Goal: Information Seeking & Learning: Learn about a topic

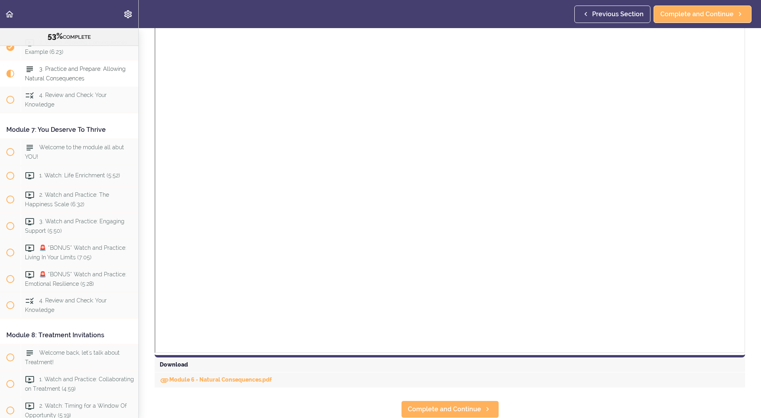
scroll to position [461, 0]
click at [448, 413] on span "Complete and Continue" at bounding box center [444, 410] width 73 height 10
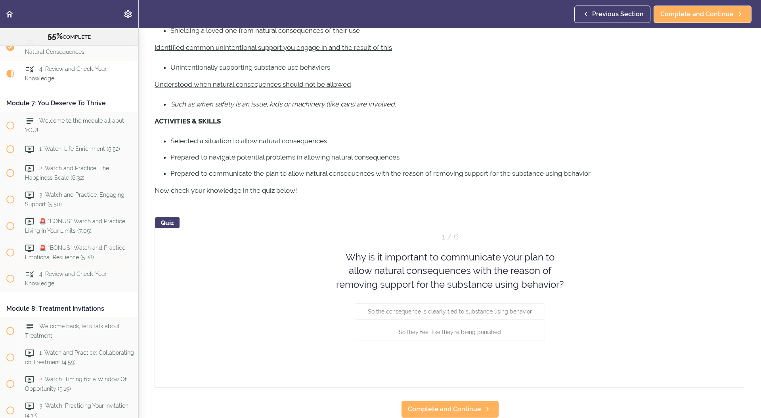
scroll to position [153, 0]
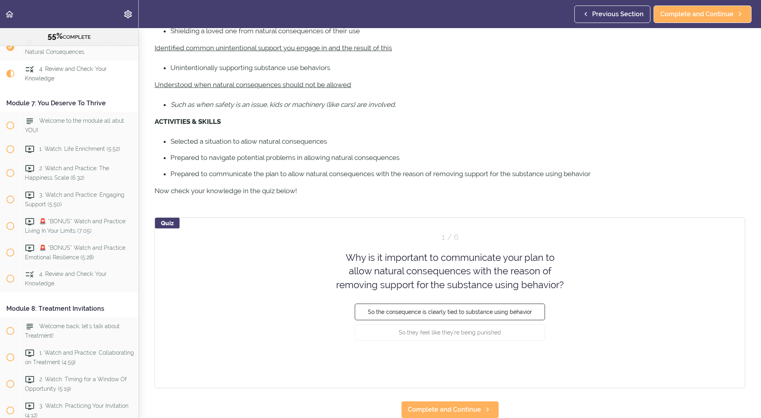
click at [518, 313] on span "So the consequence is clearly tied to substance using behavior" at bounding box center [450, 312] width 164 height 6
click at [535, 363] on button "Check" at bounding box center [528, 362] width 31 height 11
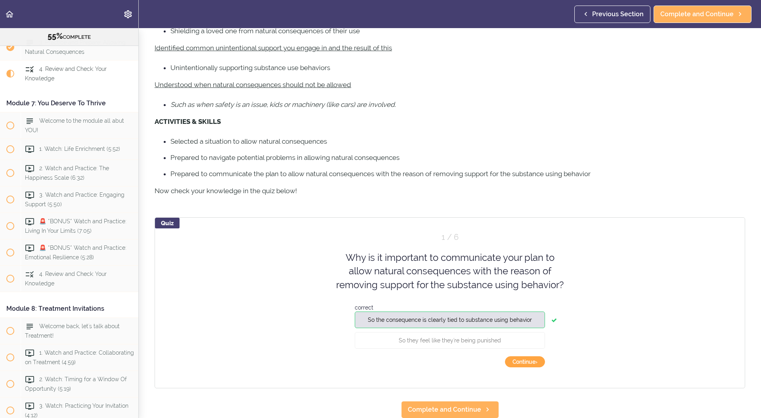
click at [526, 366] on button "Continue ›" at bounding box center [525, 362] width 40 height 11
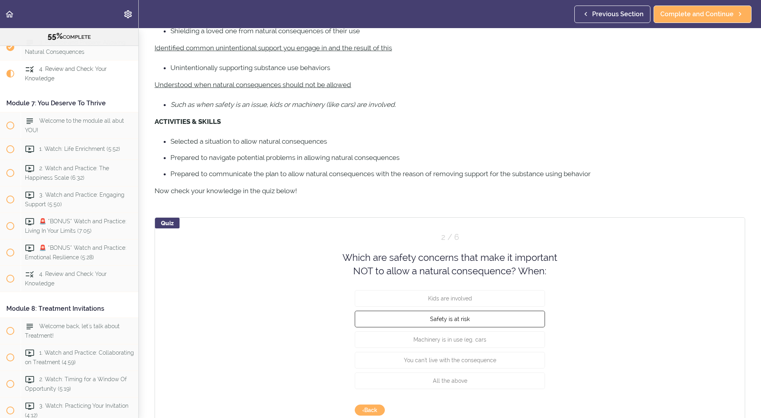
click at [517, 315] on button "Safety is at risk" at bounding box center [450, 319] width 190 height 17
click at [515, 296] on button "Kids are involved" at bounding box center [450, 298] width 190 height 17
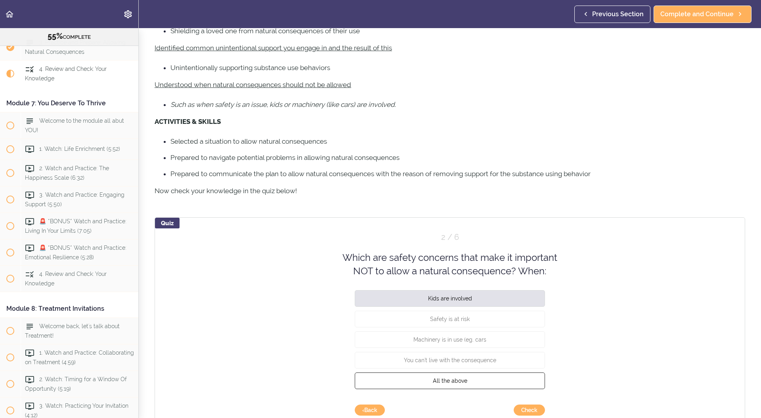
click at [499, 384] on button "All the above" at bounding box center [450, 380] width 190 height 17
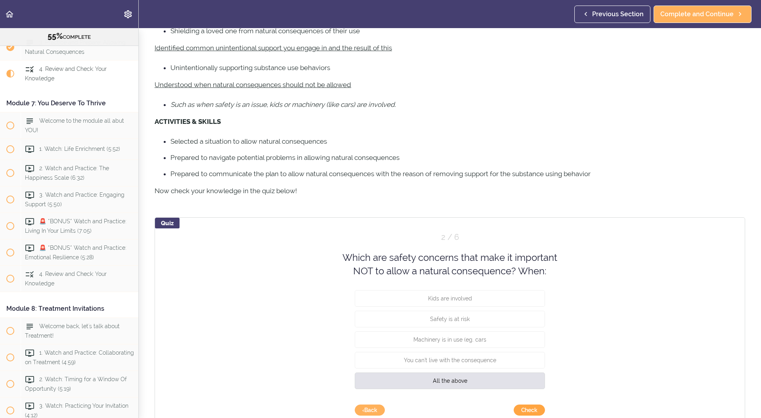
click at [535, 414] on button "Check" at bounding box center [528, 410] width 31 height 11
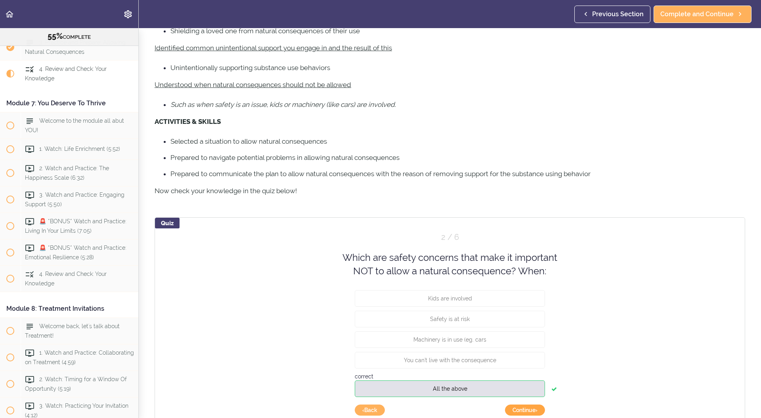
click at [531, 410] on button "Continue ›" at bounding box center [525, 410] width 40 height 11
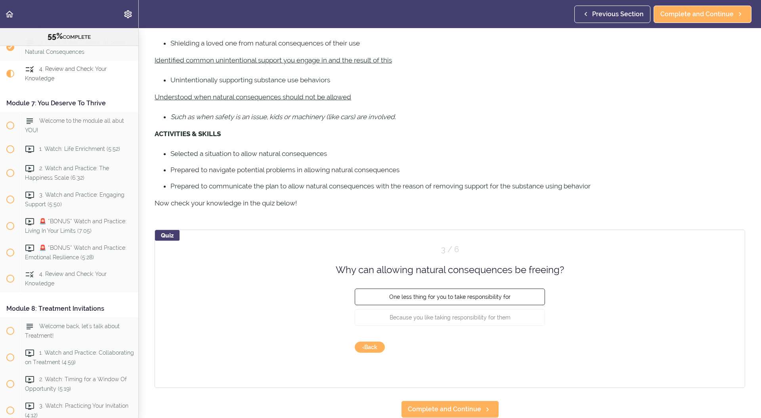
click at [536, 296] on button "One less thing for you to take responsibility for" at bounding box center [450, 297] width 190 height 17
click at [528, 348] on button "Check" at bounding box center [528, 347] width 31 height 11
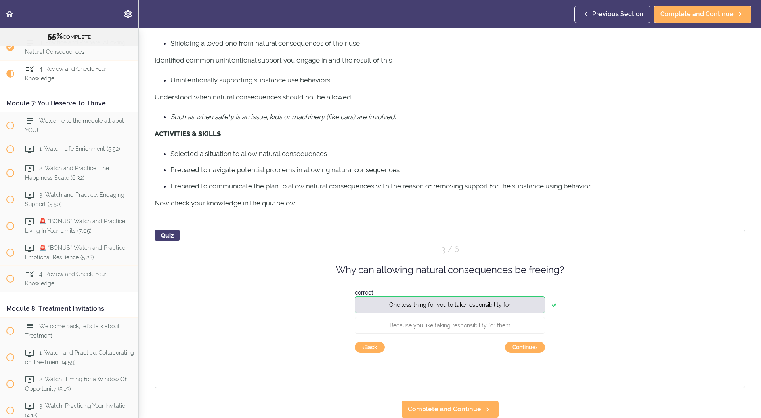
click at [528, 348] on button "Continue ›" at bounding box center [525, 347] width 40 height 11
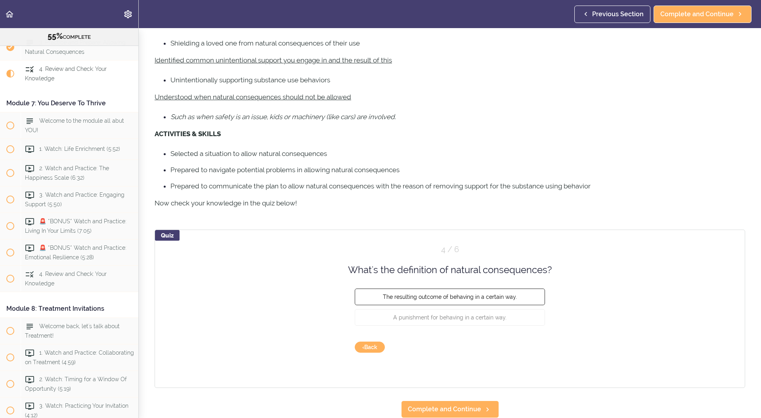
click at [516, 301] on button "The resulting outcome of behaving in a certain way." at bounding box center [450, 297] width 190 height 17
click at [527, 348] on button "Check" at bounding box center [528, 347] width 31 height 11
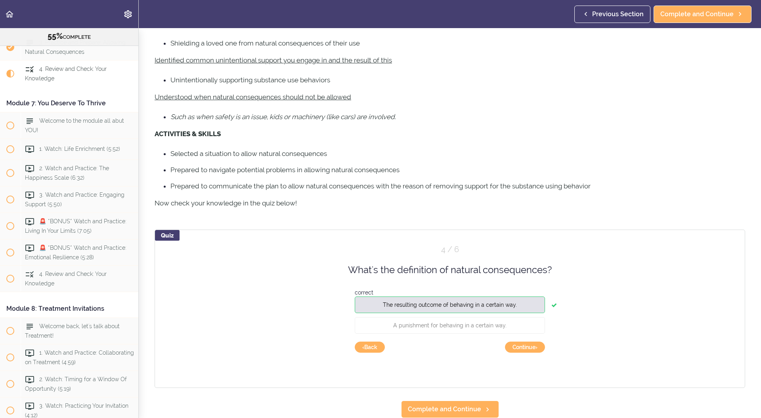
click at [527, 348] on button "Continue ›" at bounding box center [525, 347] width 40 height 11
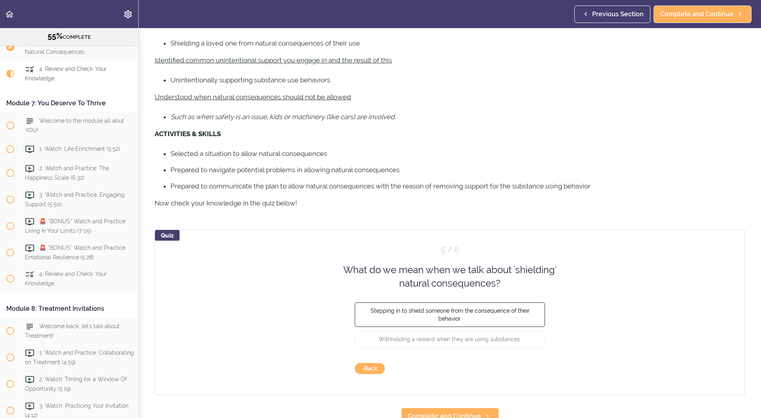
click at [517, 305] on button "Stepping in to shield someone from the consequence of their behavior." at bounding box center [450, 314] width 190 height 25
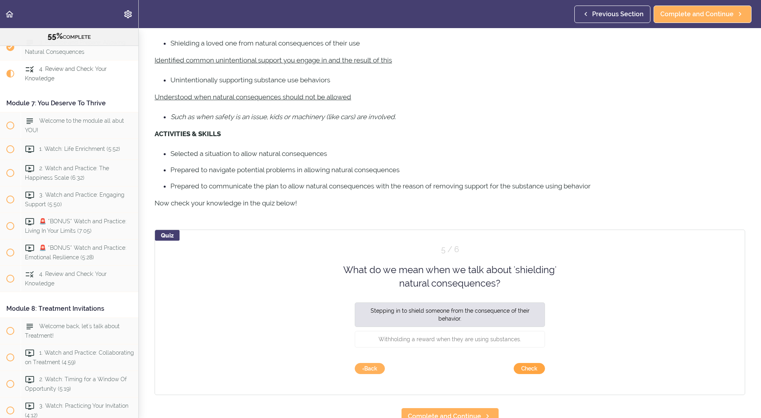
click at [535, 369] on button "Check" at bounding box center [528, 368] width 31 height 11
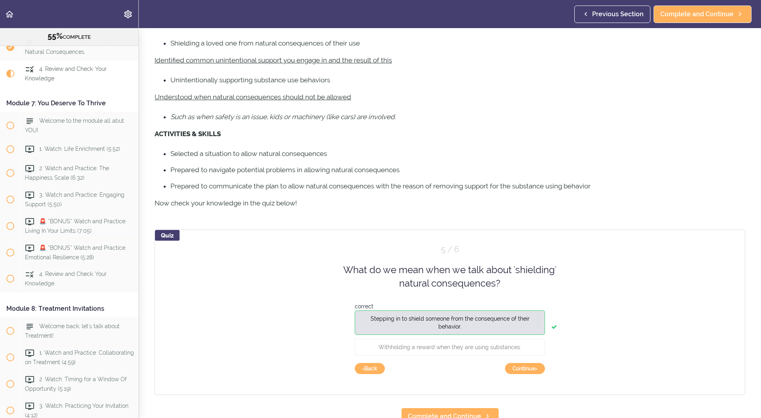
click at [535, 369] on button "Continue ›" at bounding box center [525, 368] width 40 height 11
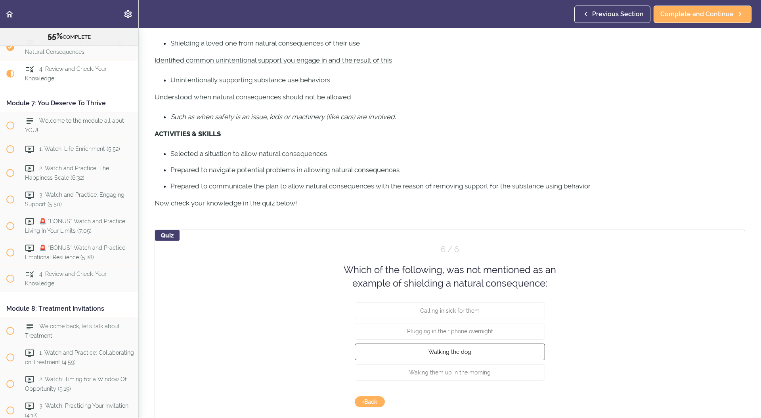
click at [531, 354] on button "Walking the dog" at bounding box center [450, 352] width 190 height 17
click at [529, 405] on button "Check" at bounding box center [528, 402] width 31 height 11
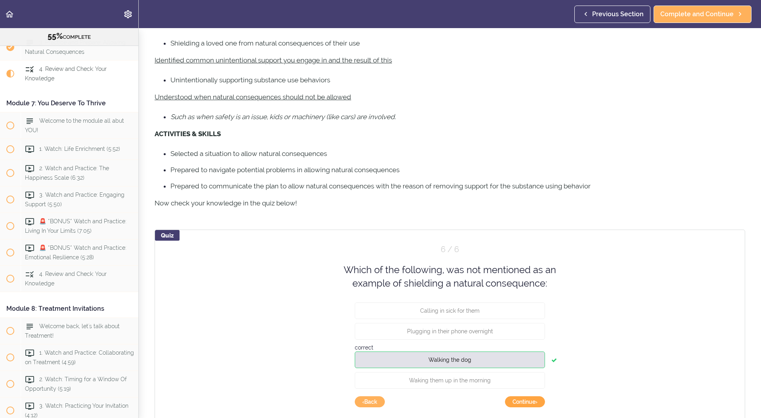
click at [521, 402] on button "Continue ›" at bounding box center [525, 402] width 40 height 11
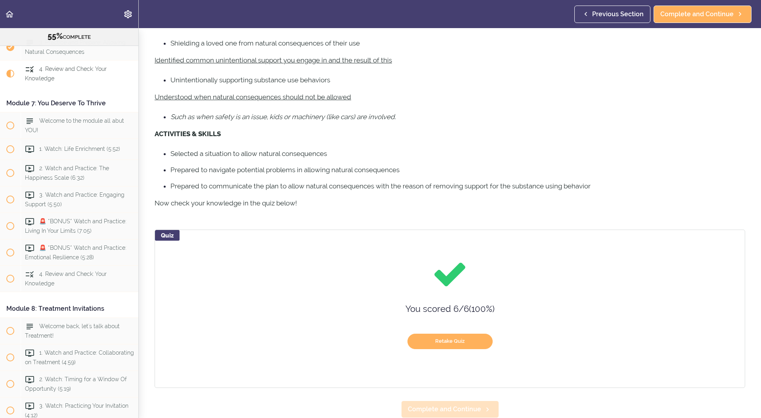
click at [477, 418] on link "Complete and Continue" at bounding box center [450, 409] width 98 height 17
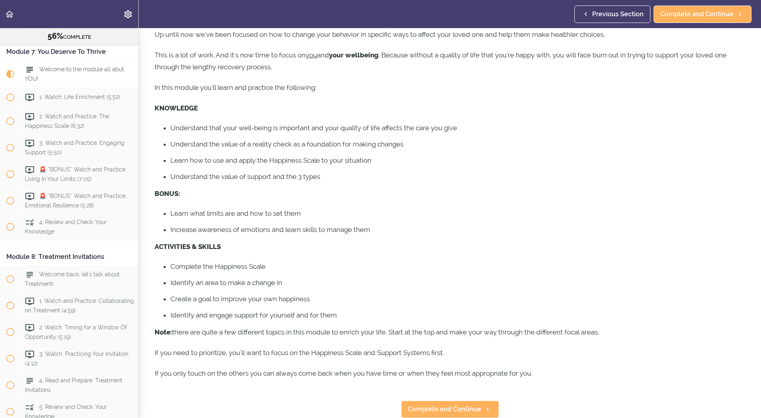
scroll to position [35, 0]
click at [461, 417] on link "Complete and Continue" at bounding box center [450, 409] width 98 height 17
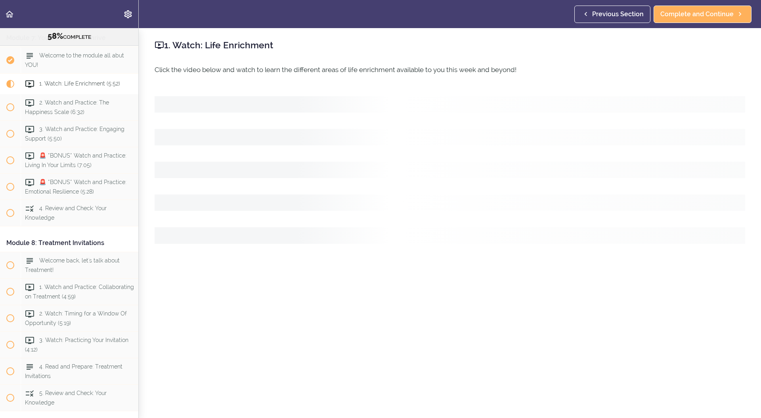
scroll to position [1121, 0]
